Goal: Information Seeking & Learning: Learn about a topic

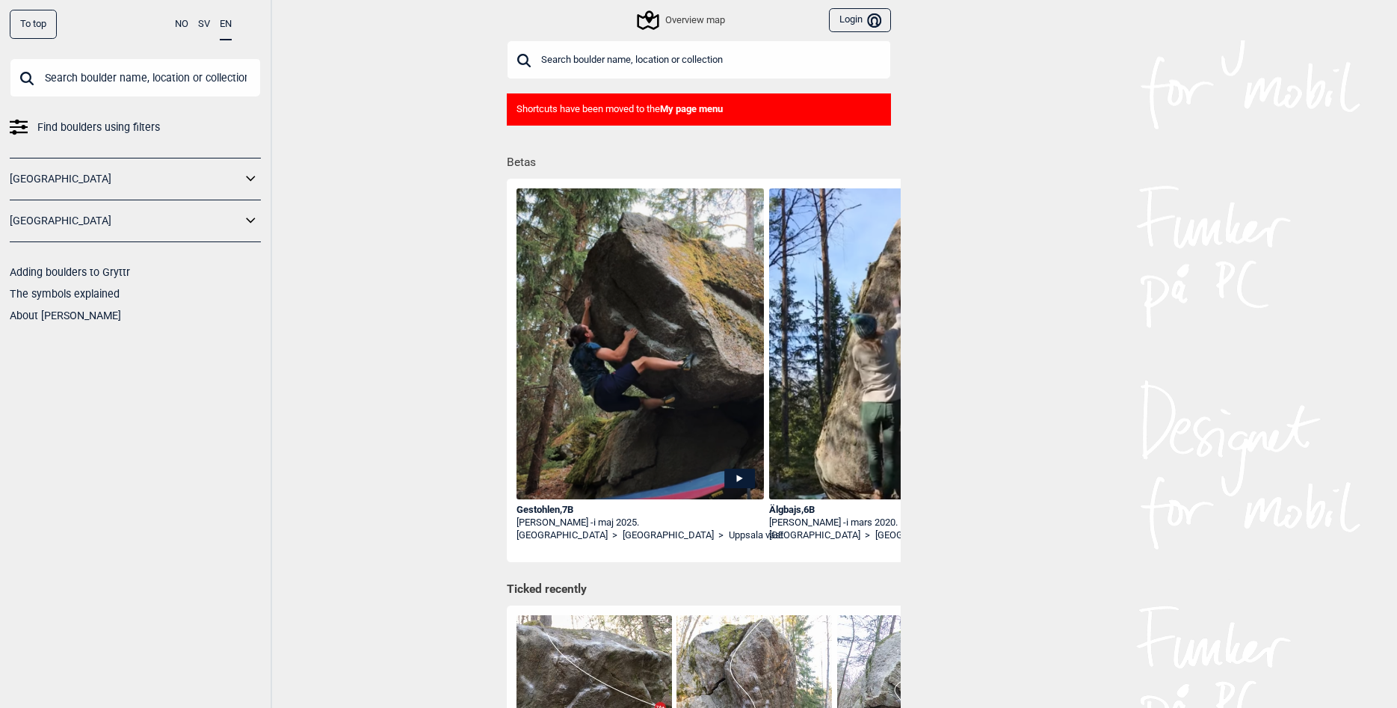
click at [428, 192] on div "To top NO SV EN Find boulders using filters [GEOGRAPHIC_DATA] [GEOGRAPHIC_DATA]…" at bounding box center [698, 354] width 1397 height 708
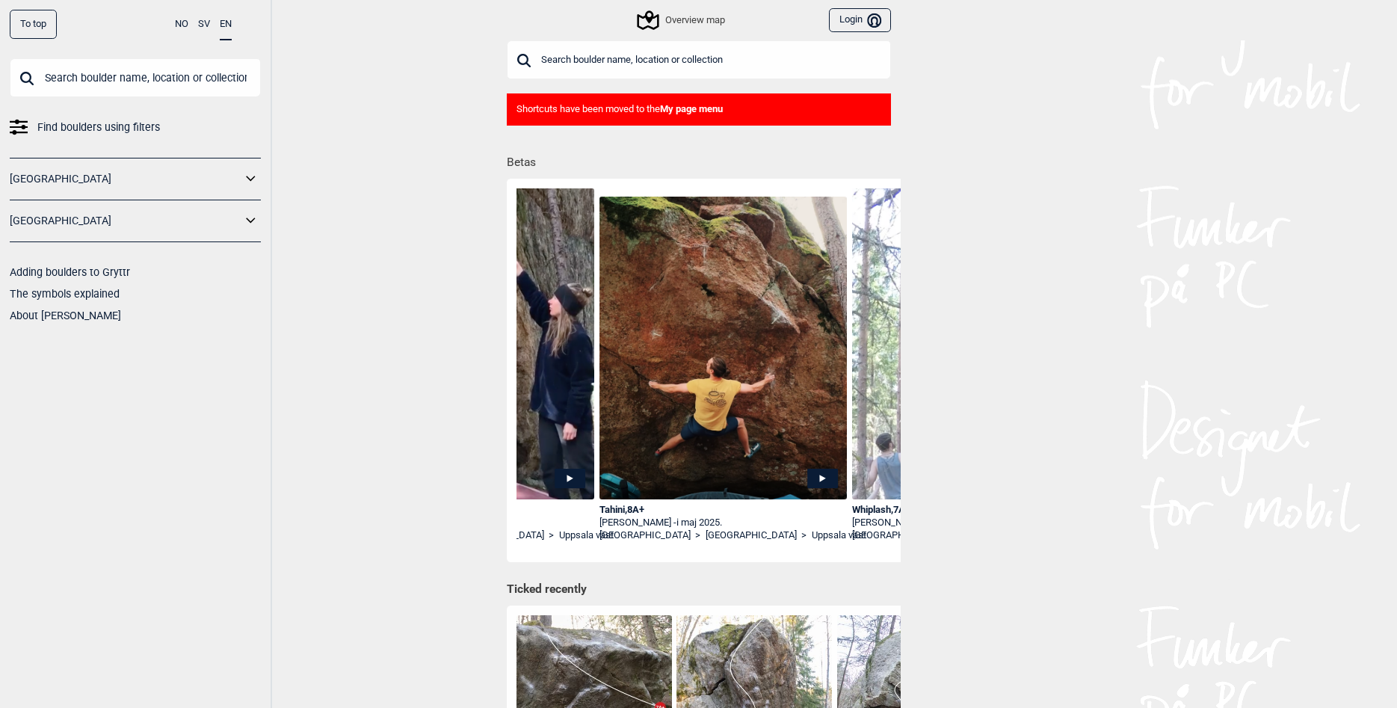
scroll to position [0, 1988]
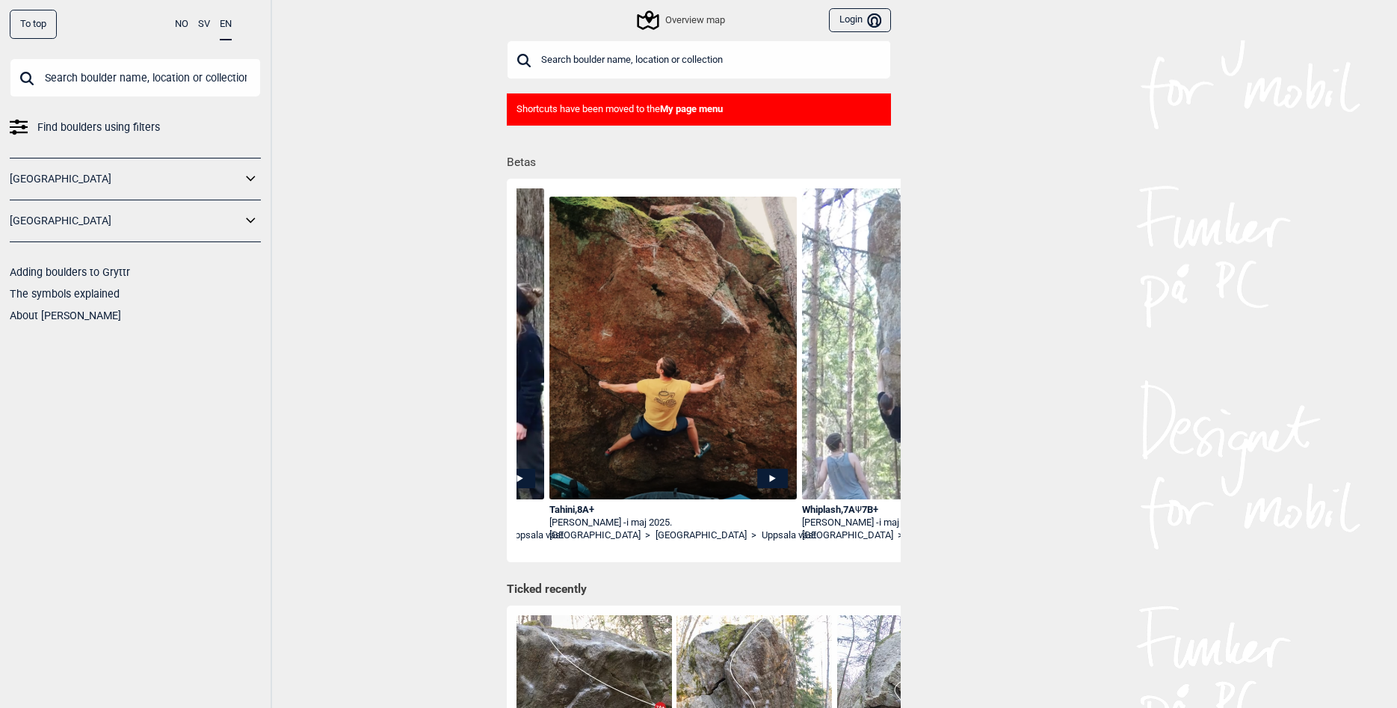
click at [237, 226] on link "[GEOGRAPHIC_DATA]" at bounding box center [126, 221] width 232 height 22
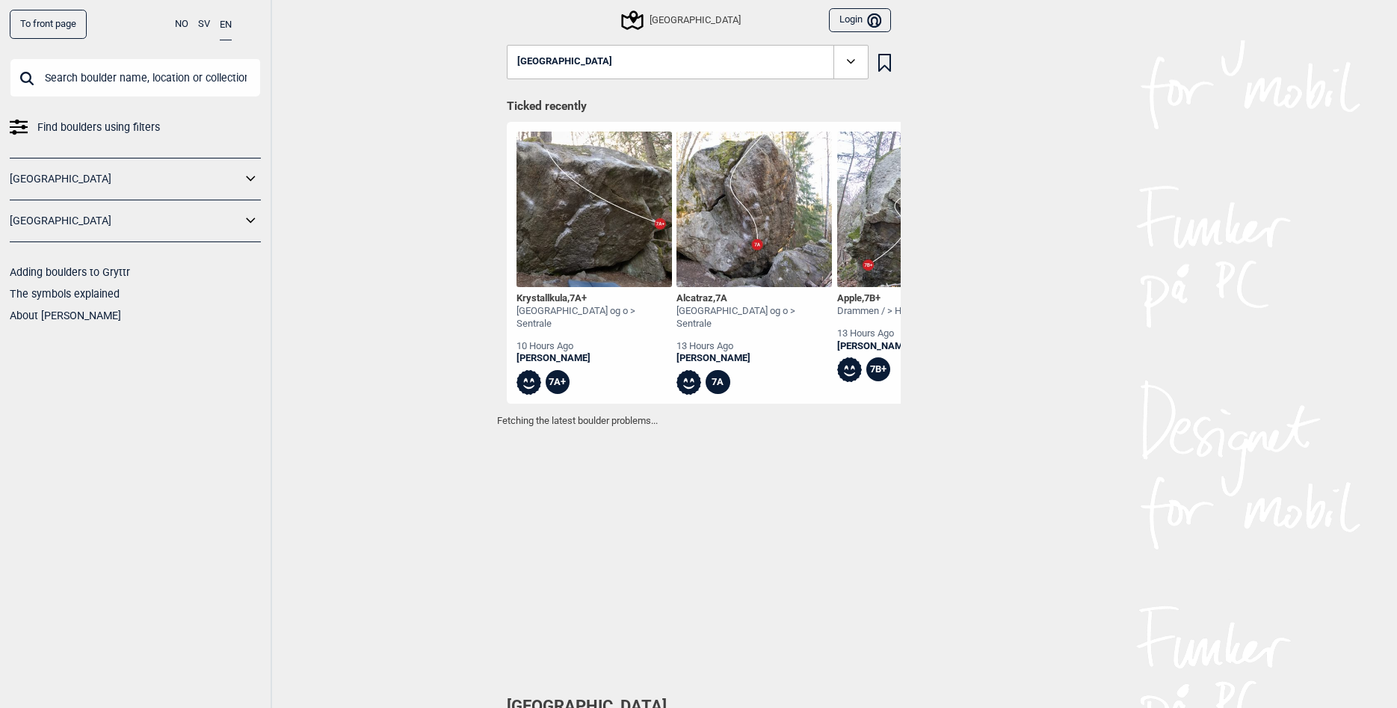
click at [856, 64] on icon at bounding box center [850, 61] width 17 height 17
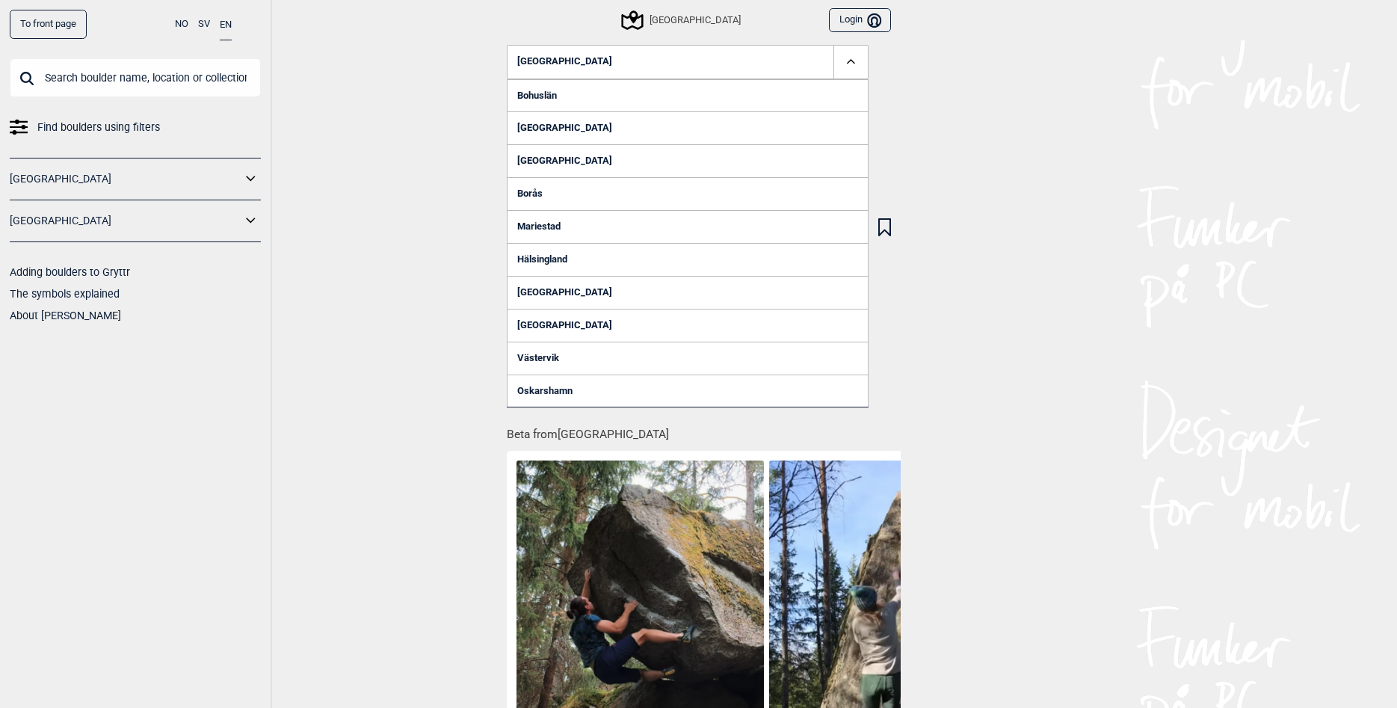
click at [339, 227] on div "To front page NO SV EN Find boulders using filters [GEOGRAPHIC_DATA] [GEOGRAPHI…" at bounding box center [698, 354] width 1397 height 708
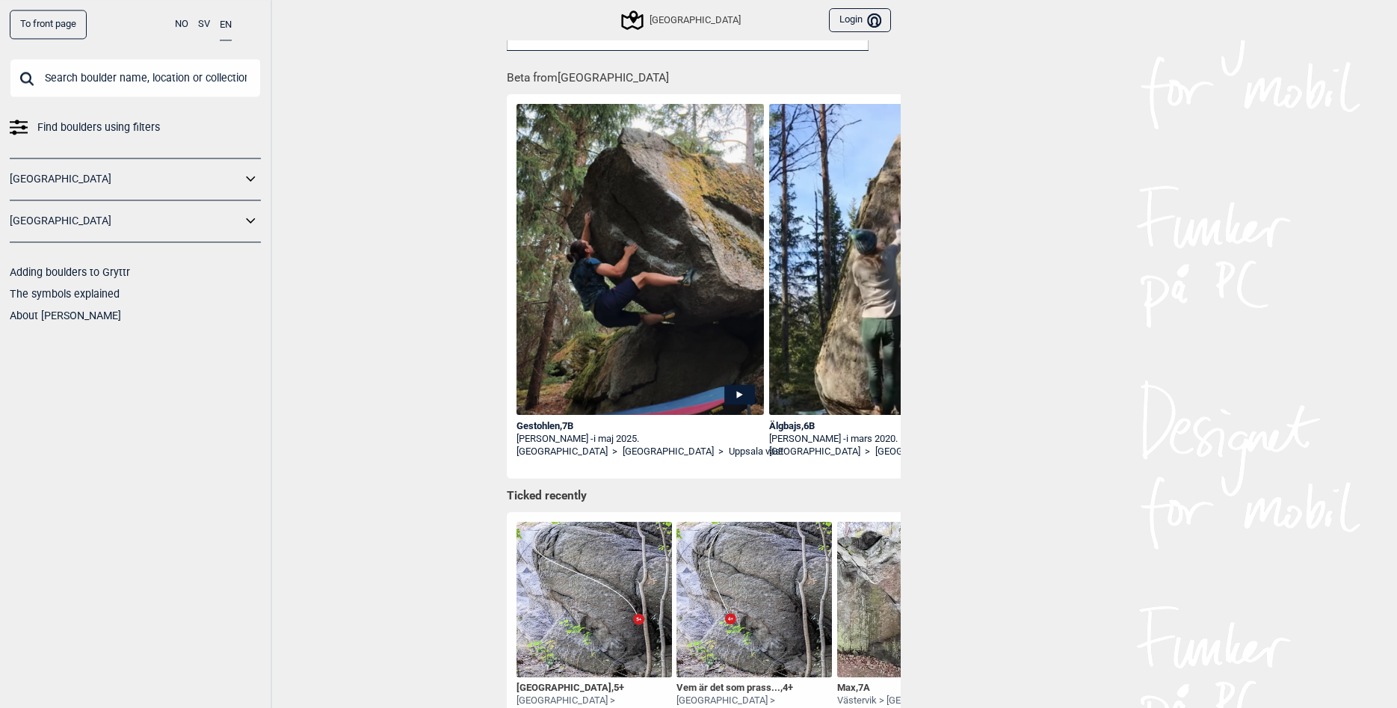
scroll to position [381, 0]
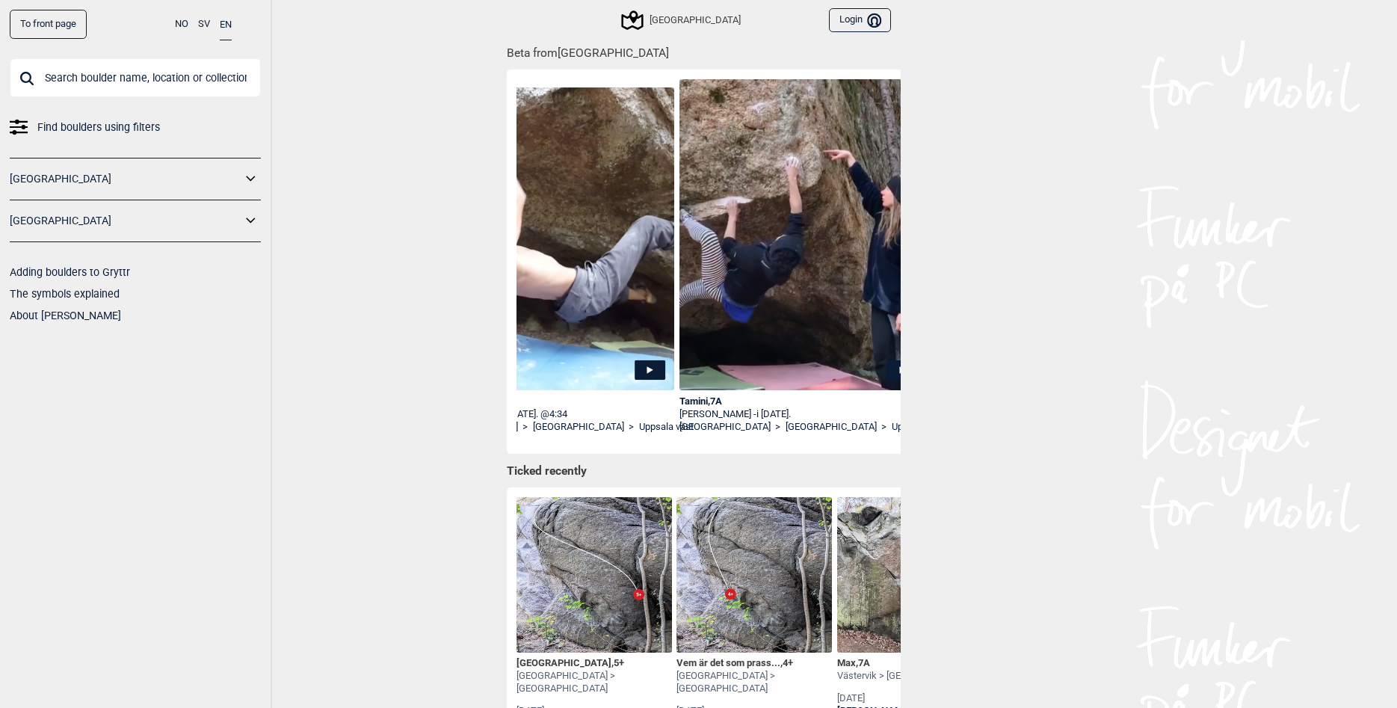
scroll to position [0, 1382]
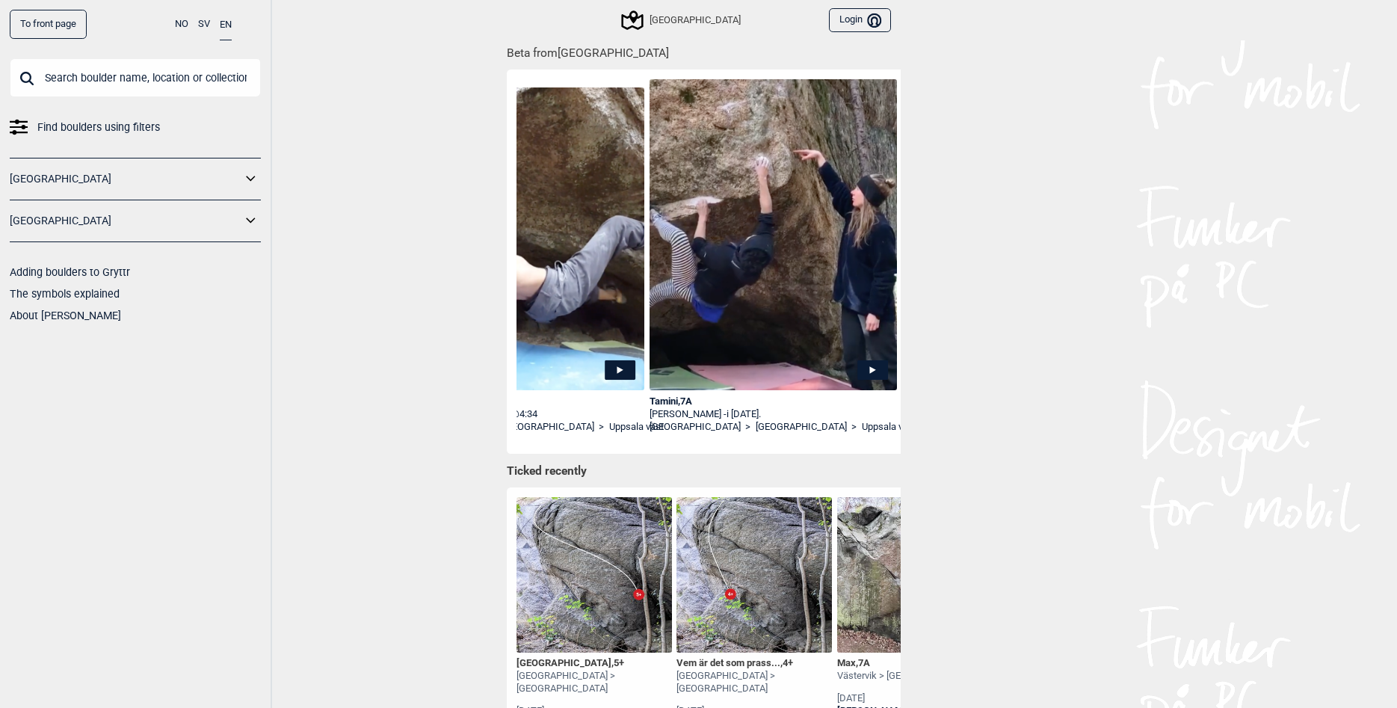
click at [666, 414] on div "[PERSON_NAME] - i [DATE]." at bounding box center [773, 414] width 248 height 13
drag, startPoint x: 649, startPoint y: 415, endPoint x: 717, endPoint y: 409, distance: 67.5
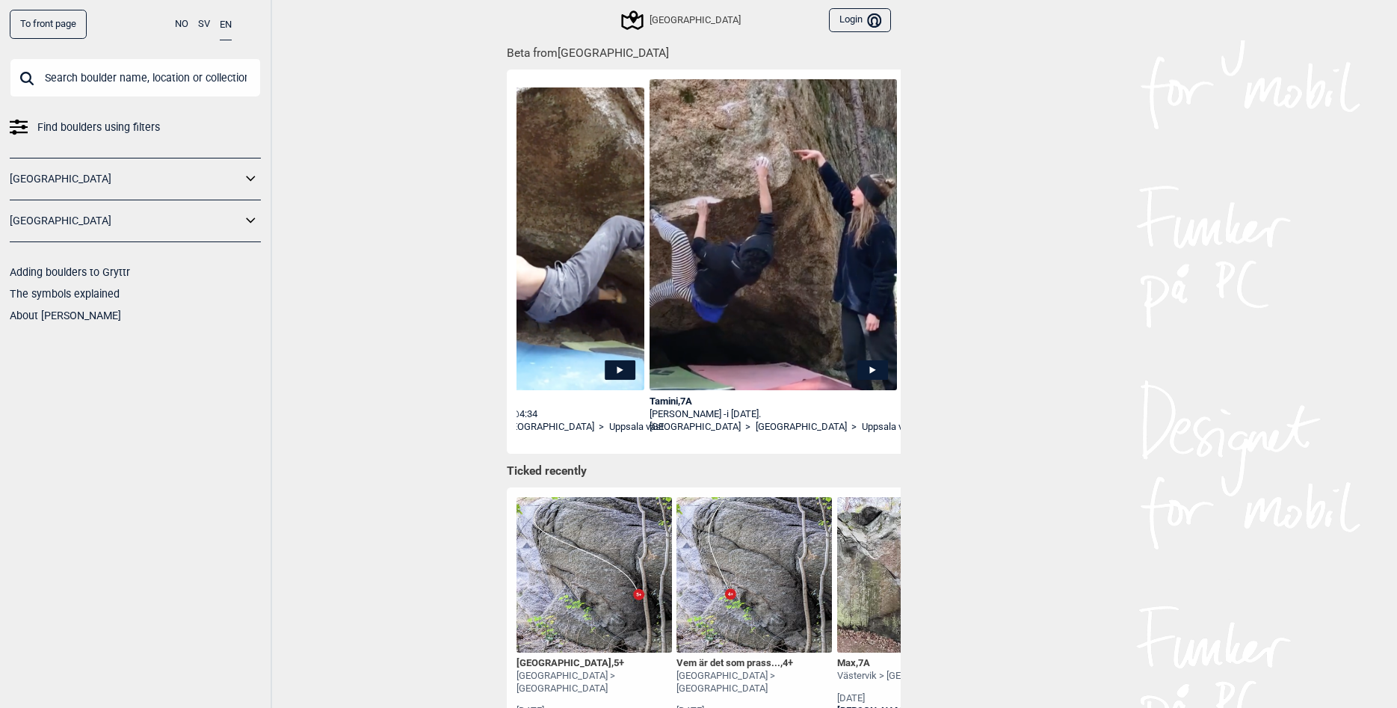
click at [717, 409] on div "[PERSON_NAME] - i [DATE]." at bounding box center [773, 414] width 248 height 13
click at [687, 395] on div "Tamini , 7A" at bounding box center [773, 401] width 248 height 13
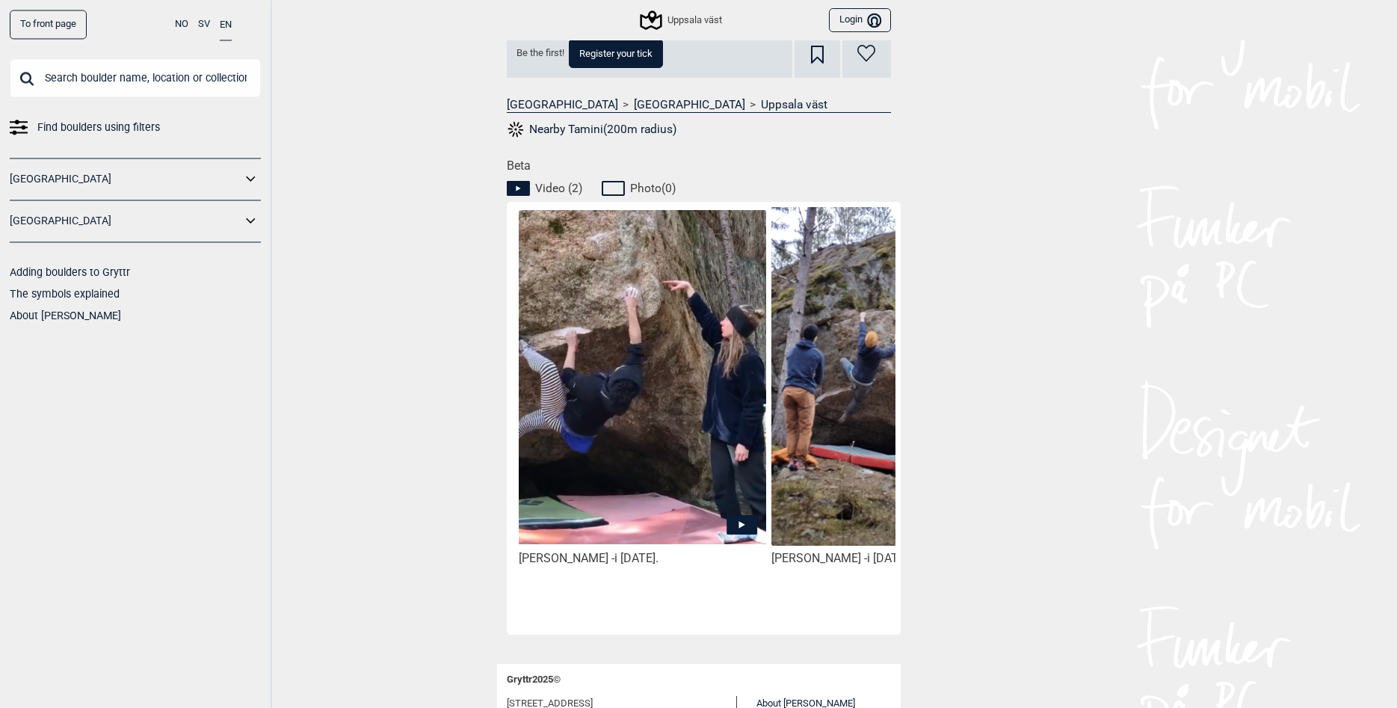
scroll to position [652, 0]
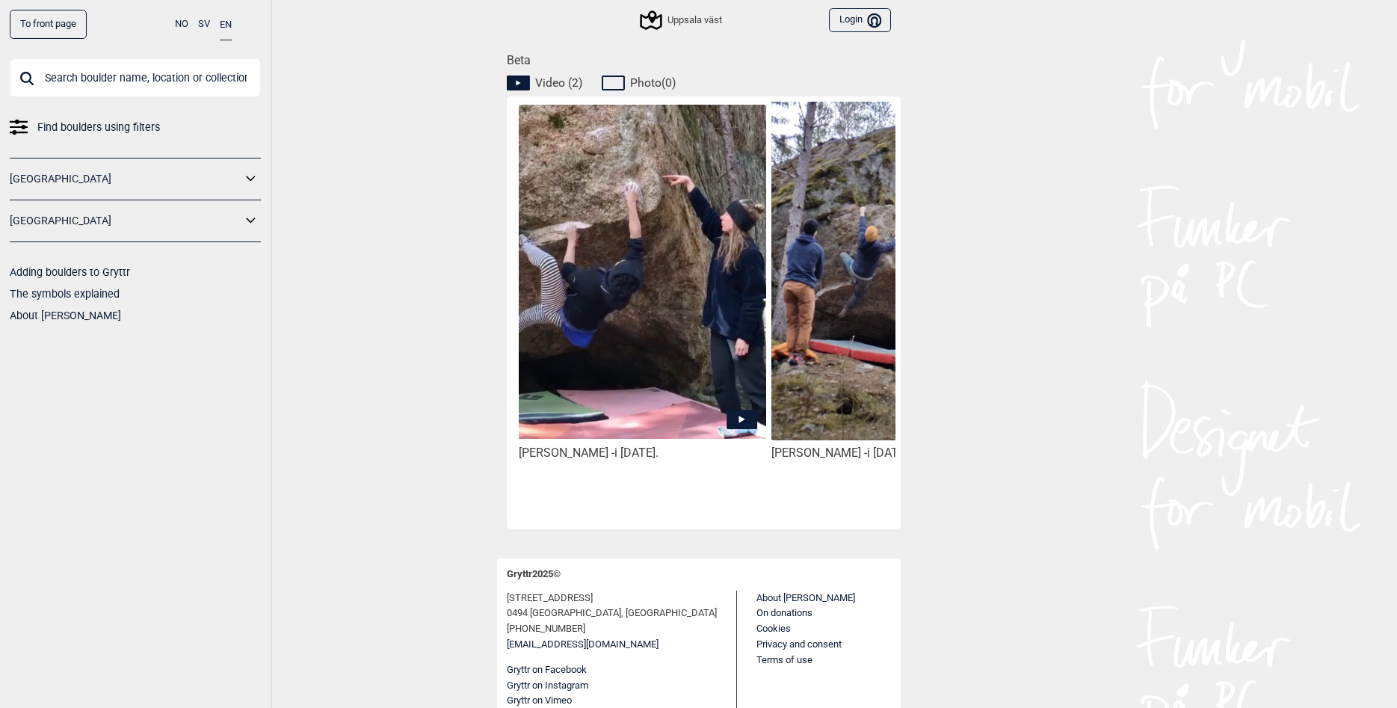
click at [719, 341] on img at bounding box center [642, 271] width 247 height 333
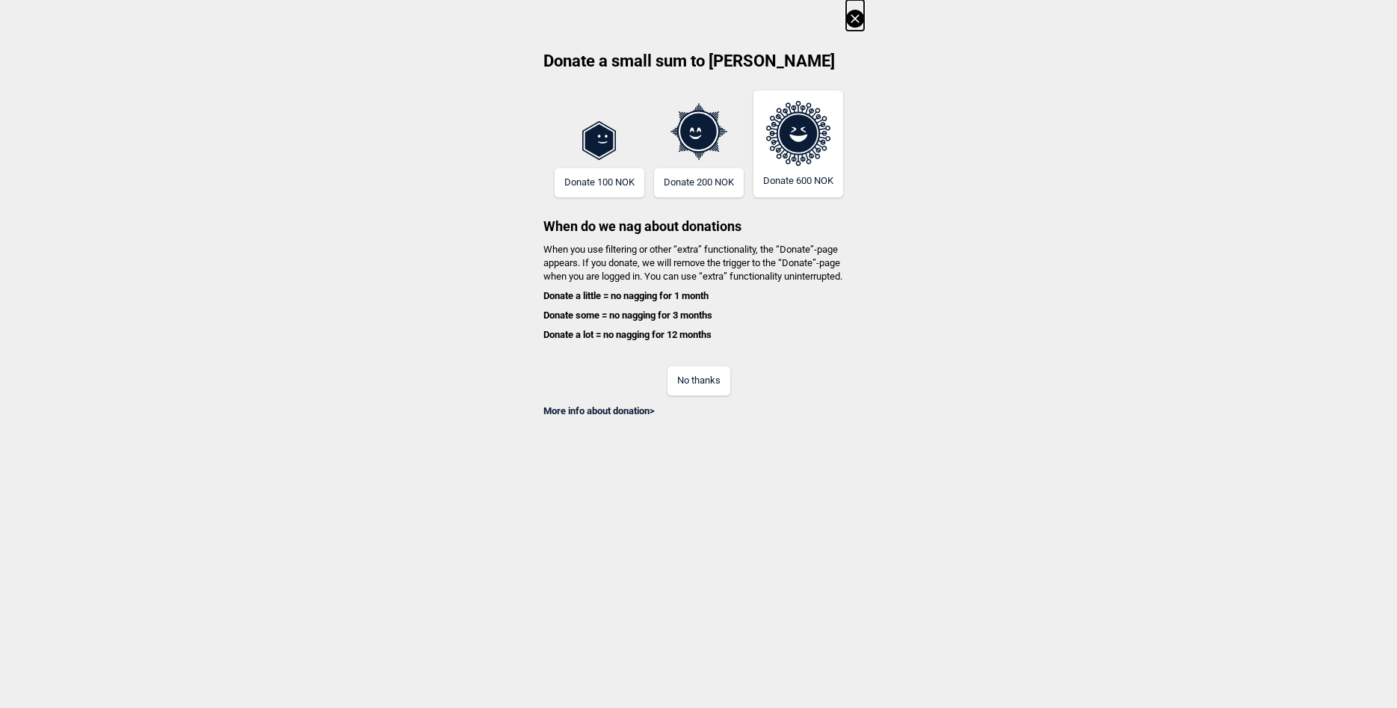
click at [705, 377] on button "No thanks" at bounding box center [698, 380] width 63 height 29
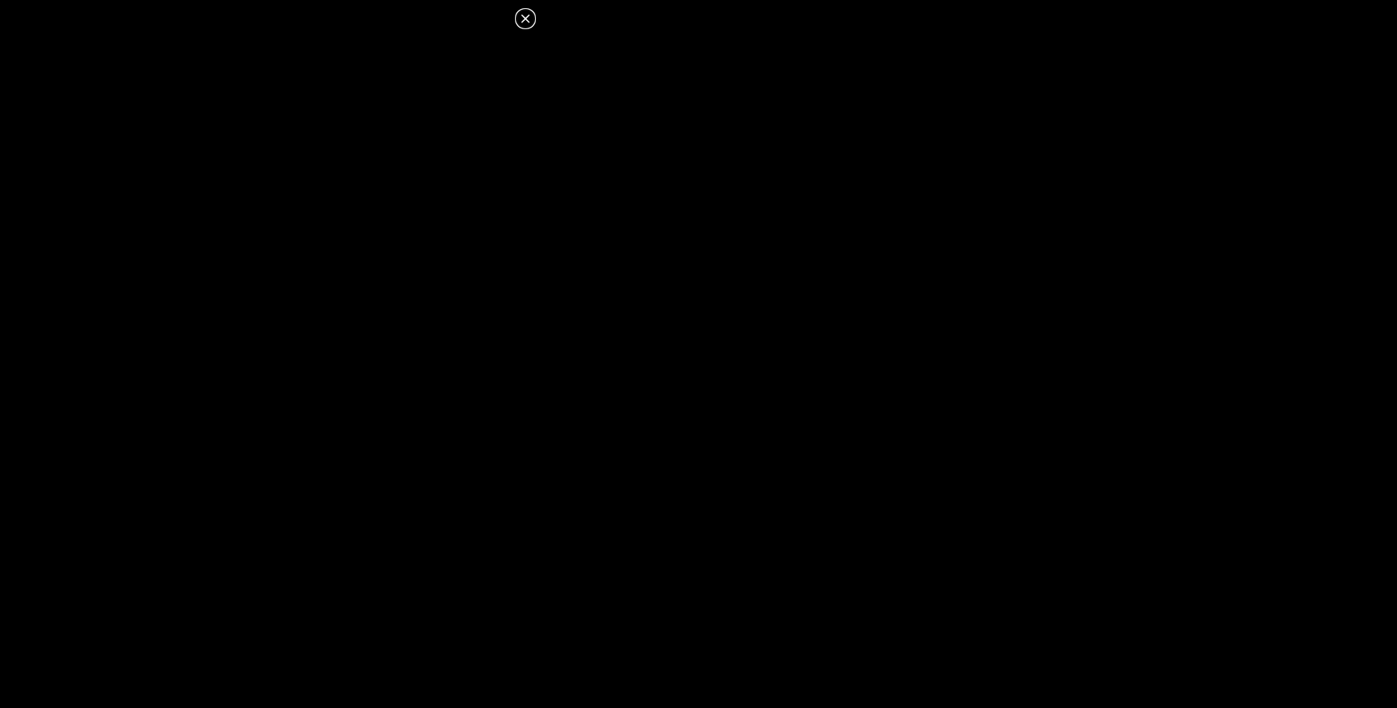
scroll to position [553, 0]
click at [521, 22] on icon at bounding box center [525, 19] width 18 height 18
